Goal: Navigation & Orientation: Find specific page/section

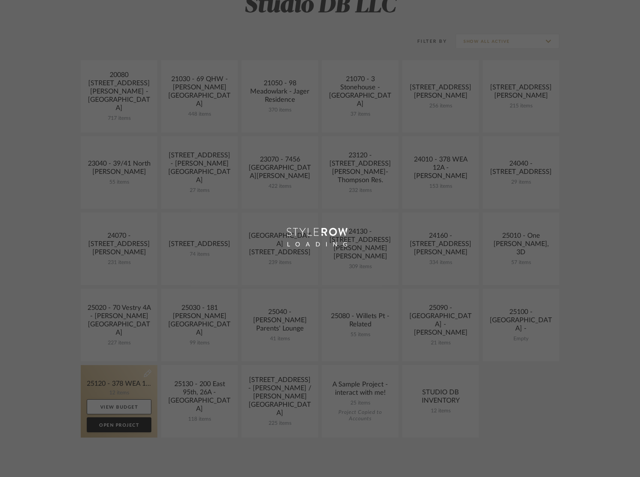
scroll to position [150, 0]
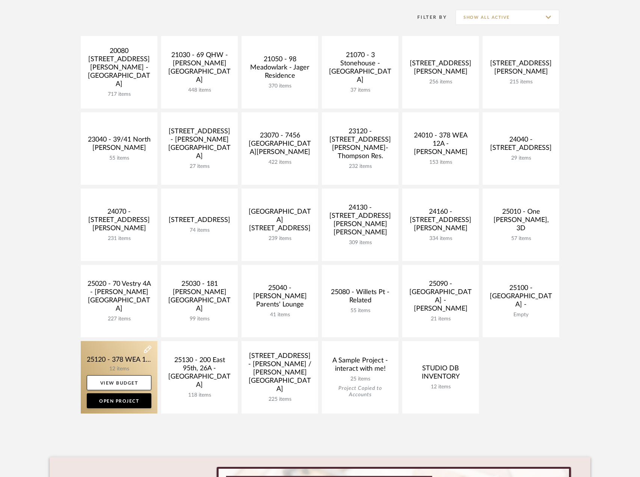
drag, startPoint x: 119, startPoint y: 360, endPoint x: 121, endPoint y: 356, distance: 4.2
click at [119, 359] on link at bounding box center [119, 377] width 77 height 73
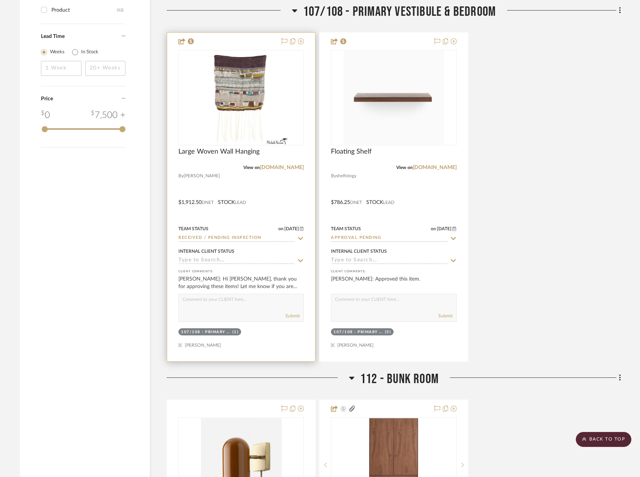
scroll to position [902, 0]
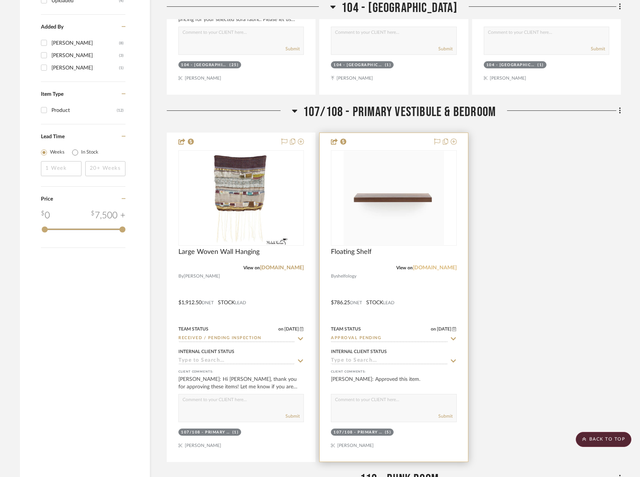
click at [439, 268] on link "shelfology.com" at bounding box center [435, 267] width 44 height 5
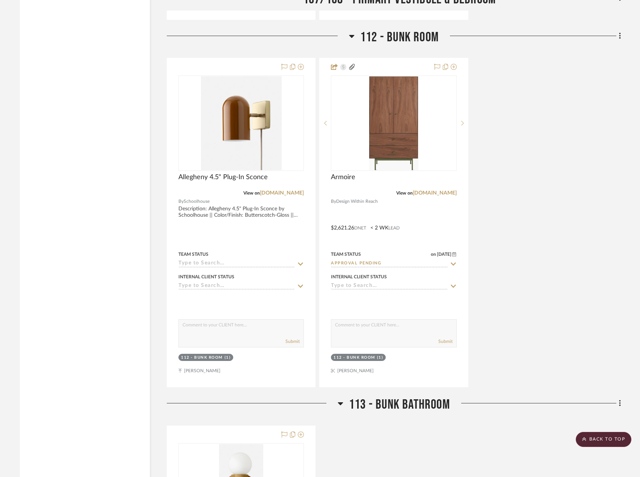
scroll to position [1240, 0]
